Goal: Information Seeking & Learning: Compare options

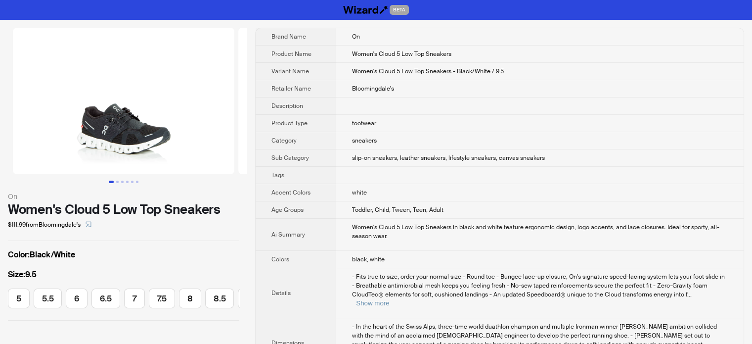
scroll to position [0, 141]
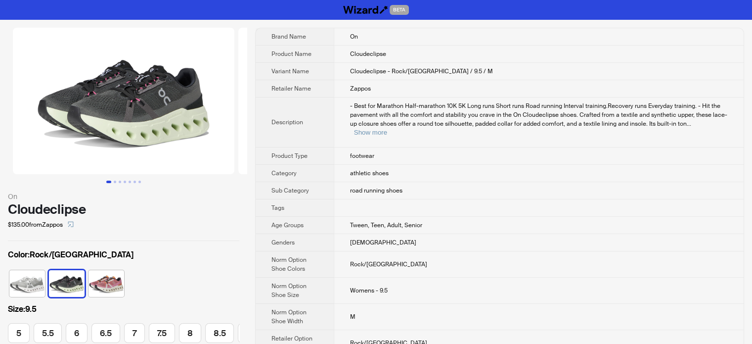
scroll to position [0, 141]
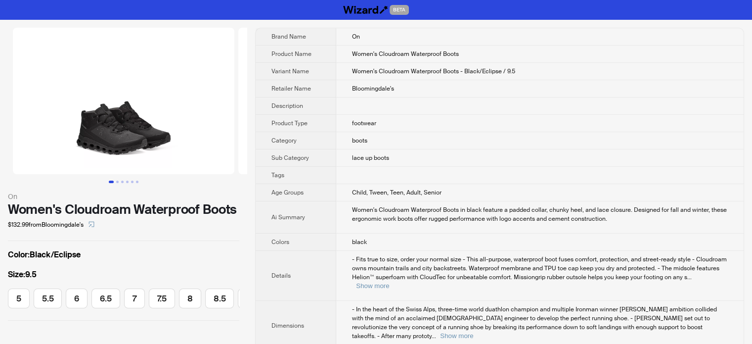
scroll to position [0, 141]
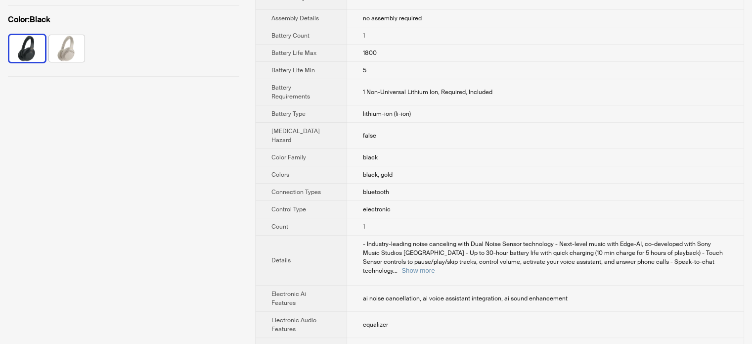
scroll to position [1000, 0]
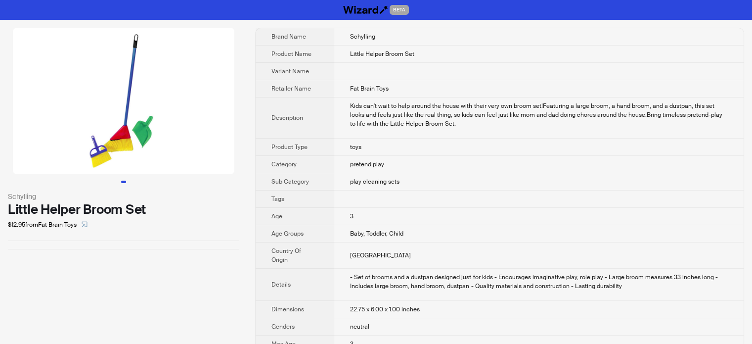
drag, startPoint x: 209, startPoint y: 55, endPoint x: 422, endPoint y: 140, distance: 229.7
click at [422, 140] on td "toys" at bounding box center [539, 146] width 410 height 17
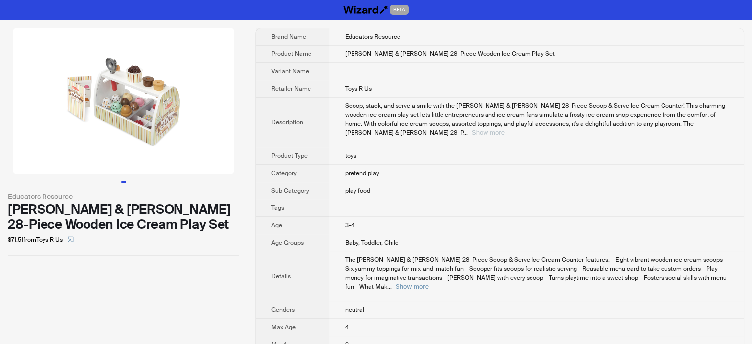
click at [505, 129] on button "Show more" at bounding box center [488, 132] width 33 height 7
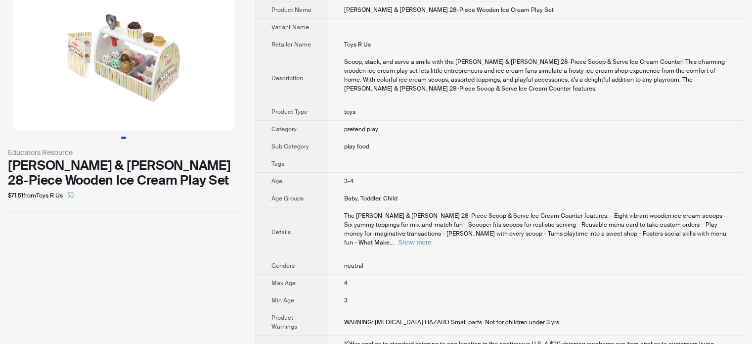
scroll to position [108, 0]
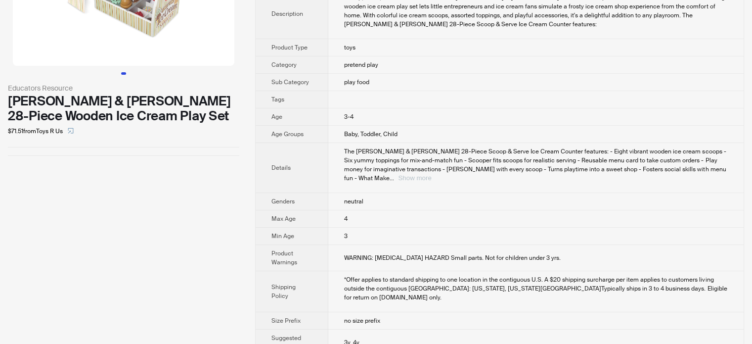
click at [431, 174] on button "Show more" at bounding box center [414, 177] width 33 height 7
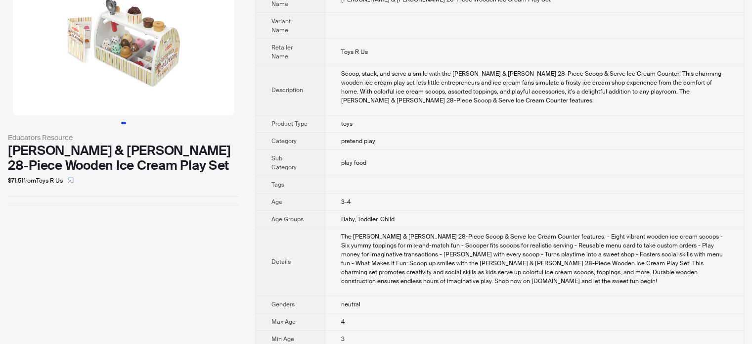
scroll to position [0, 0]
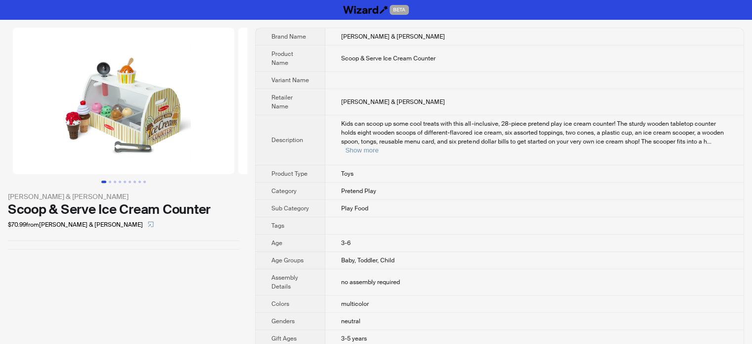
scroll to position [214, 0]
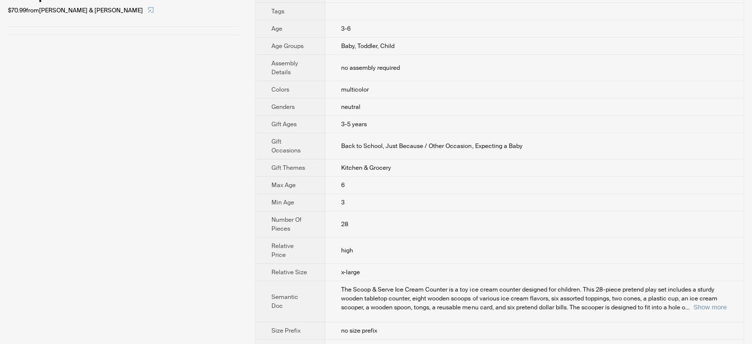
click at [308, 133] on th "Gift Occasions" at bounding box center [291, 146] width 70 height 26
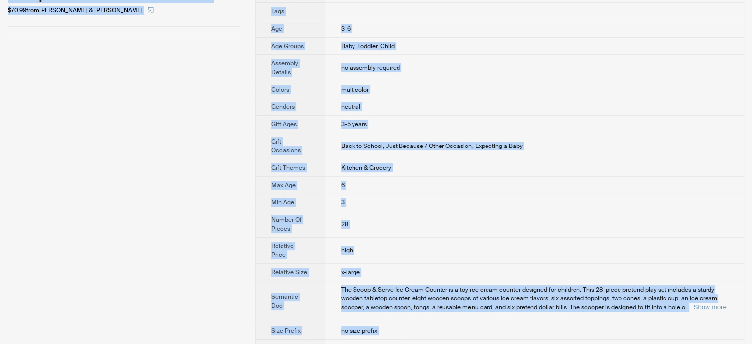
type textarea "**********"
click at [344, 285] on span "The Scoop & Serve Ice Cream Counter is a toy ice cream counter designed for chi…" at bounding box center [529, 298] width 376 height 26
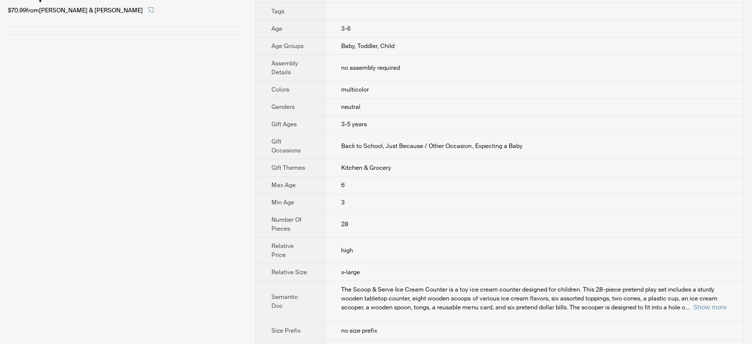
click at [371, 264] on td "x-large" at bounding box center [534, 272] width 418 height 17
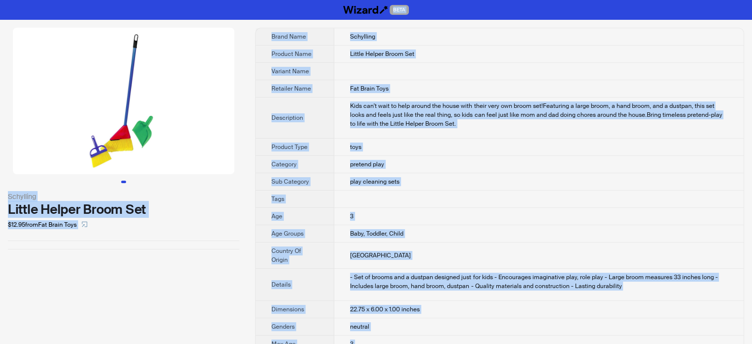
type textarea "**********"
click at [404, 211] on td "3" at bounding box center [539, 216] width 410 height 17
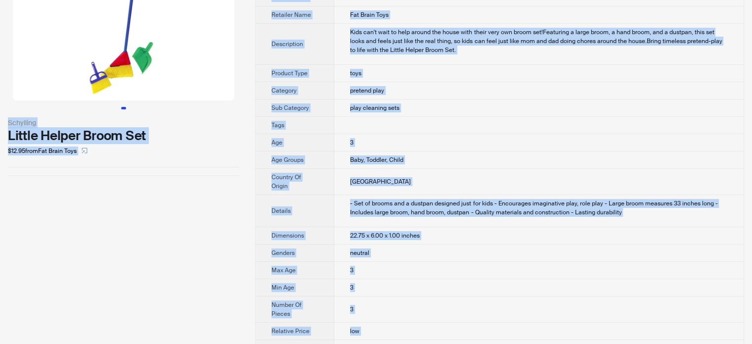
scroll to position [136, 0]
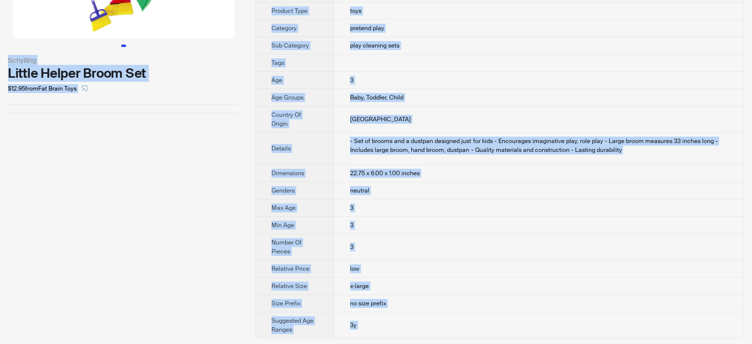
click at [373, 231] on tbody "Brand Name Schylling Product Name Little Helper Broom Set Variant Name Retailer…" at bounding box center [500, 115] width 488 height 446
click at [303, 236] on th "Number Of Pieces" at bounding box center [295, 247] width 79 height 26
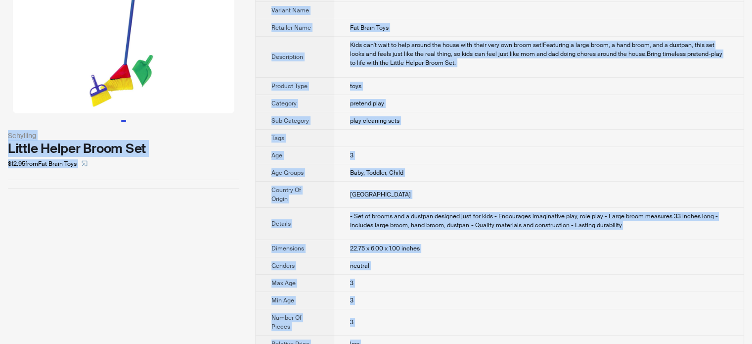
scroll to position [0, 0]
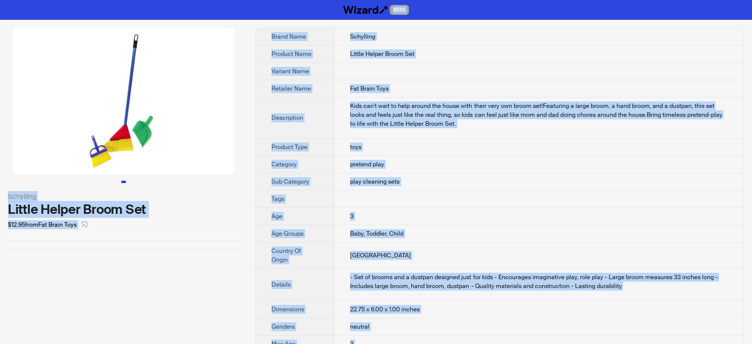
click at [316, 156] on th "Category" at bounding box center [295, 164] width 79 height 17
click at [364, 164] on span "pretend play" at bounding box center [367, 164] width 34 height 8
click at [367, 181] on span "play cleaning sets" at bounding box center [374, 182] width 49 height 8
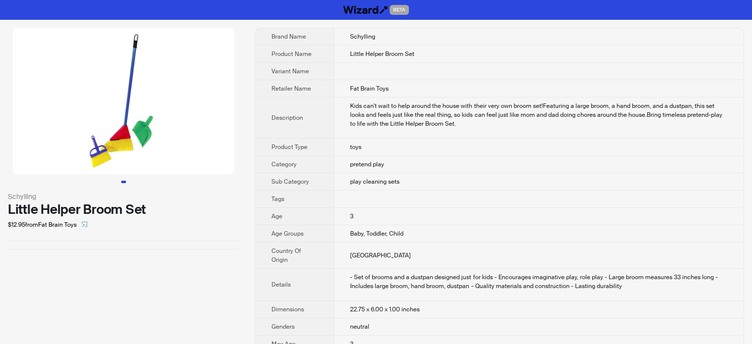
click at [410, 234] on td "Baby, Toddler, Child" at bounding box center [539, 233] width 410 height 17
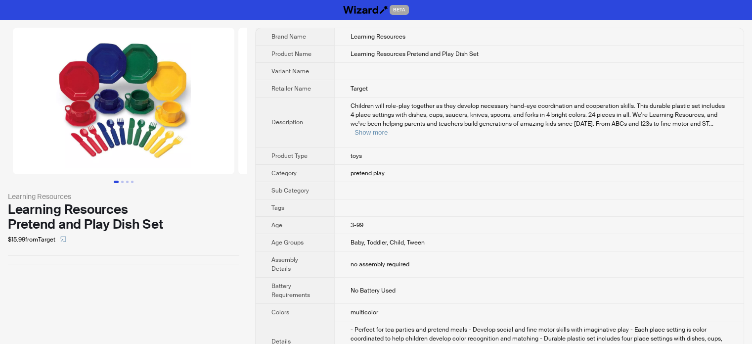
scroll to position [365, 0]
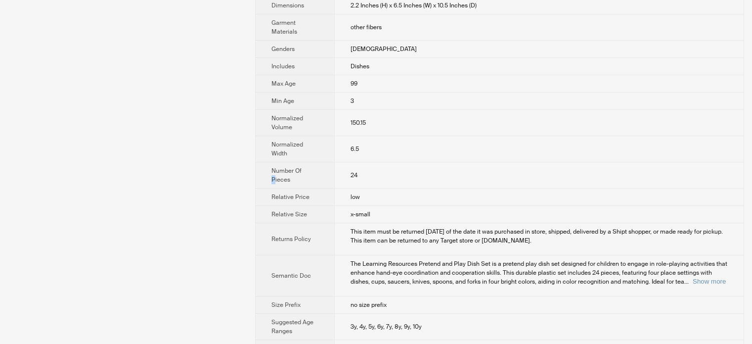
type textarea "*"
click at [273, 165] on th "Number Of Pieces" at bounding box center [295, 175] width 79 height 26
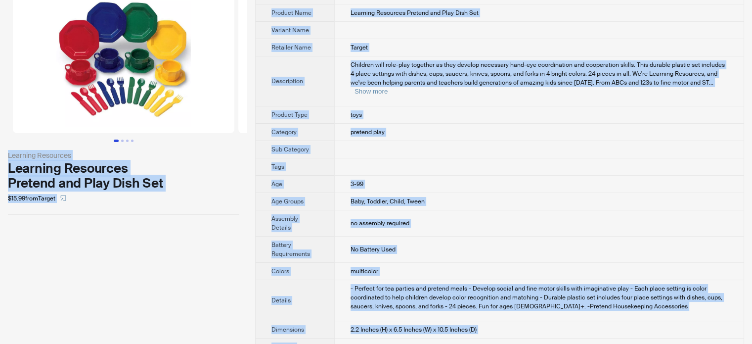
scroll to position [0, 0]
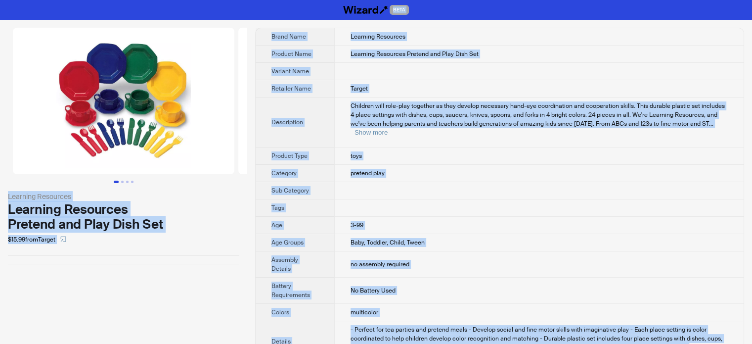
click at [362, 89] on span "Target" at bounding box center [359, 89] width 17 height 8
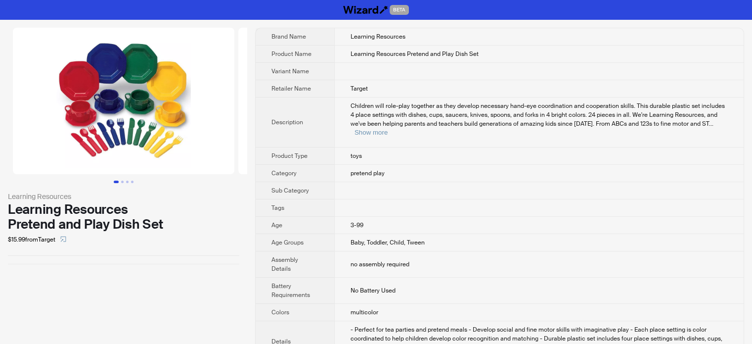
click at [380, 199] on td at bounding box center [539, 207] width 410 height 17
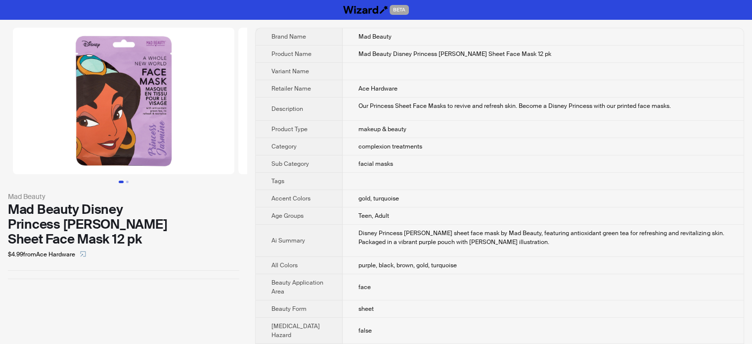
click at [429, 188] on td at bounding box center [543, 181] width 401 height 17
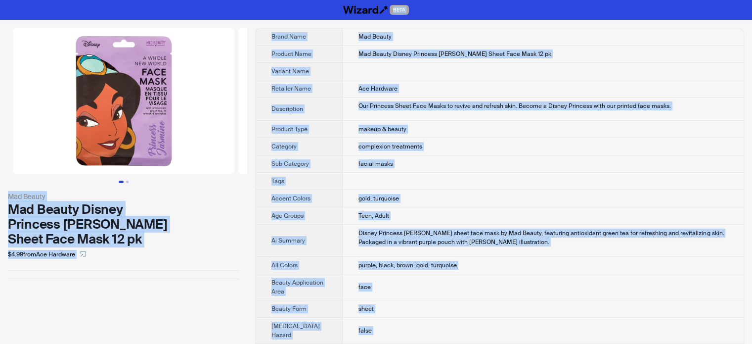
copy body "BETA Mad Beauty Mad Beauty Disney Princess Jasmine Sheet Face Mask 12 pk $4.99 …"
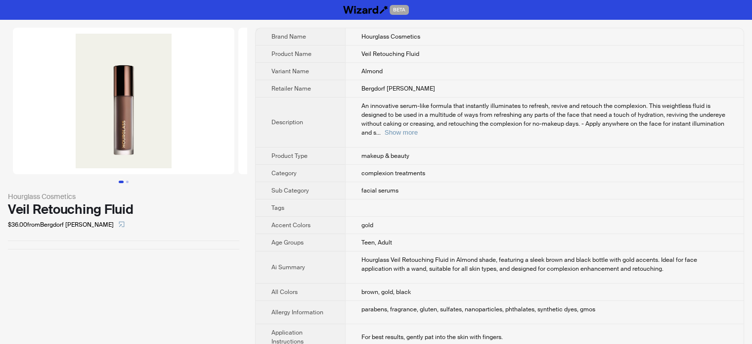
click at [400, 182] on td "facial serums" at bounding box center [544, 190] width 399 height 17
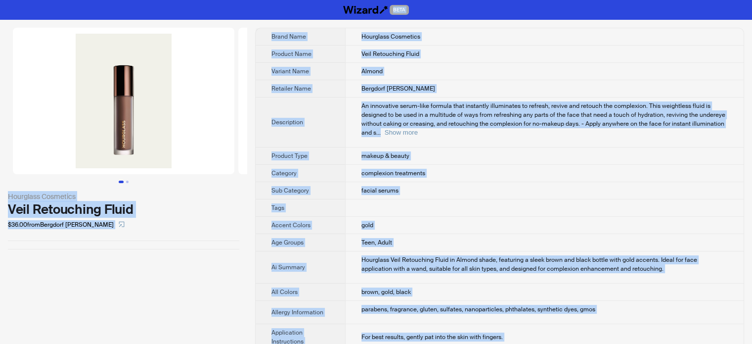
type textarea "**********"
click at [112, 205] on div "Veil Retouching Fluid" at bounding box center [123, 209] width 231 height 15
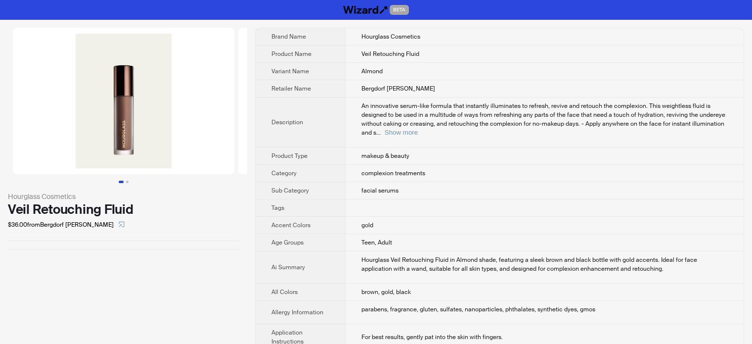
click at [325, 183] on th "Sub Category" at bounding box center [301, 190] width 90 height 17
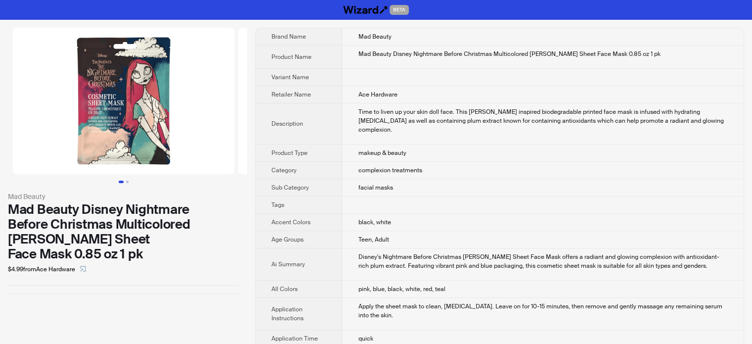
click at [387, 121] on div "Time to liven up your skin doll face. This Sally inspired biodegradable printed…" at bounding box center [543, 120] width 370 height 27
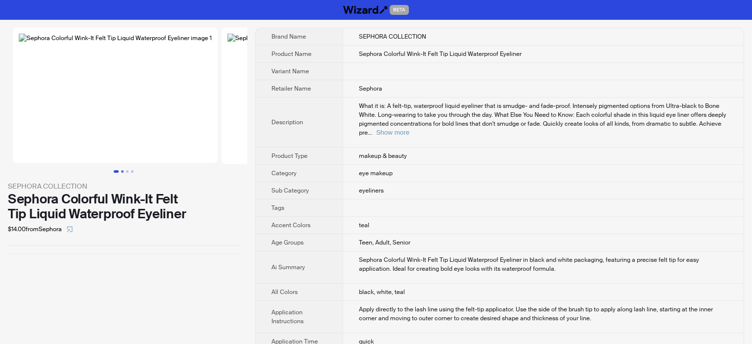
click at [124, 173] on button "Go to slide 2" at bounding box center [122, 171] width 2 height 2
drag, startPoint x: 349, startPoint y: 88, endPoint x: 370, endPoint y: 89, distance: 21.3
type textarea "*******"
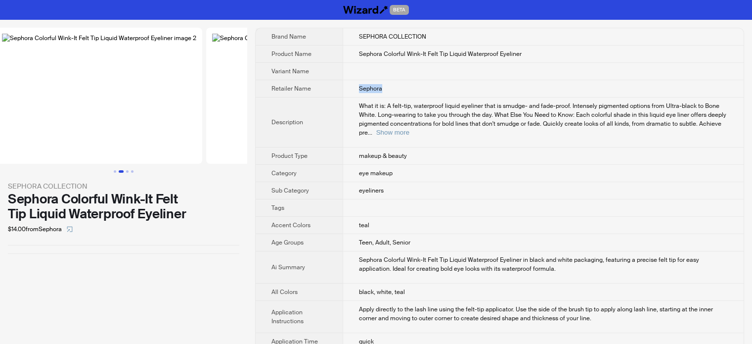
click at [370, 89] on span "Sephora" at bounding box center [370, 89] width 23 height 8
click at [355, 95] on td "Sephora" at bounding box center [543, 88] width 401 height 17
click at [388, 165] on td "eye makeup" at bounding box center [543, 173] width 401 height 17
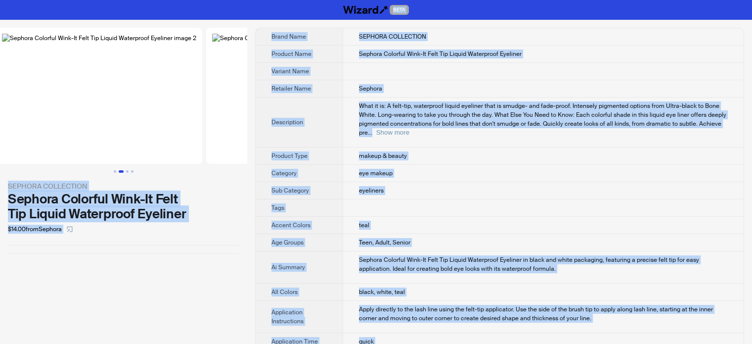
scroll to position [297, 0]
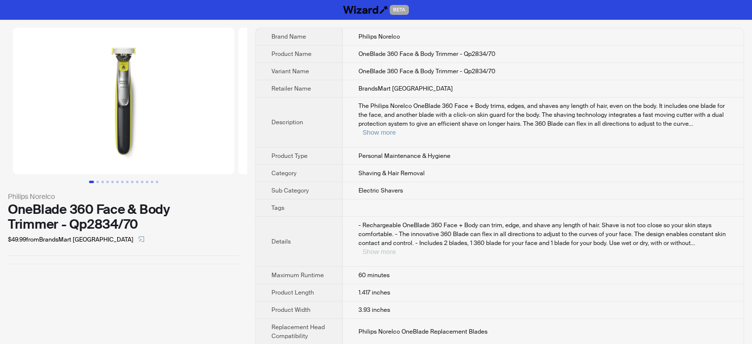
click at [396, 248] on button "Show more" at bounding box center [379, 251] width 33 height 7
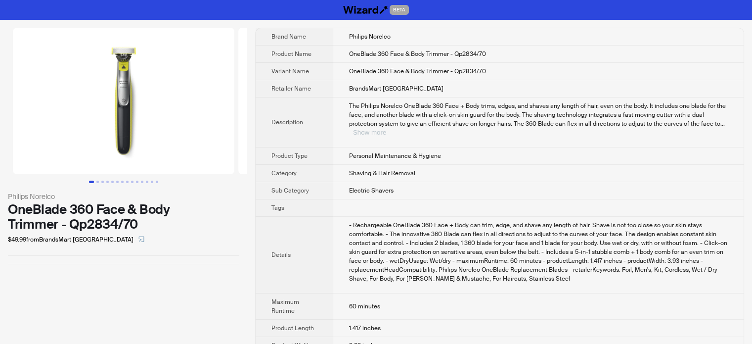
click at [386, 129] on button "Show more" at bounding box center [369, 132] width 33 height 7
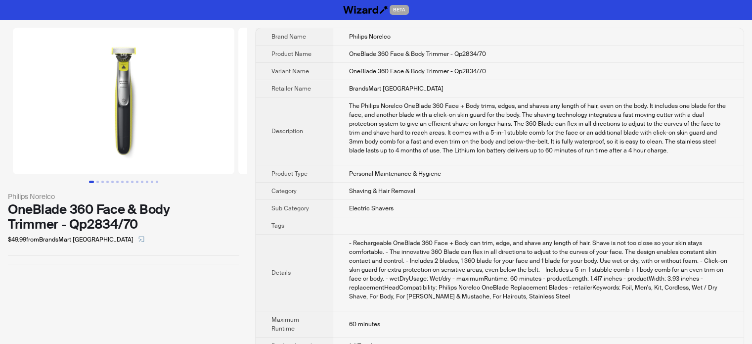
click at [515, 230] on td at bounding box center [538, 225] width 411 height 17
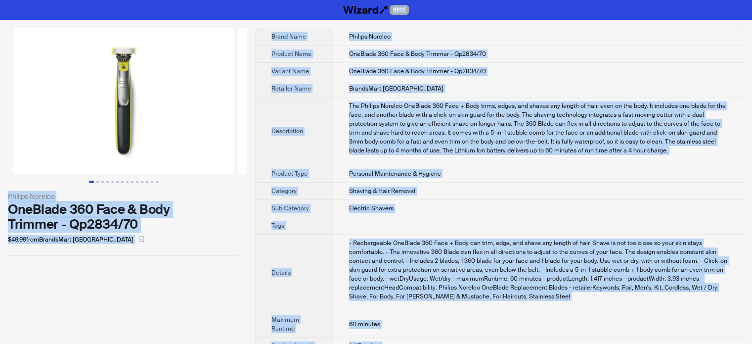
type textarea "**********"
click at [376, 94] on td "BrandsMart [GEOGRAPHIC_DATA]" at bounding box center [538, 88] width 411 height 17
click at [47, 316] on div "Philips Norelco OneBlade 360 Face & Body Trimmer - Qp2834/70 $49.99 from Brands…" at bounding box center [123, 239] width 247 height 439
